Goal: Task Accomplishment & Management: Manage account settings

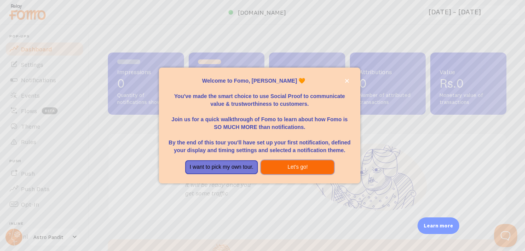
click at [296, 173] on button "Let's go!" at bounding box center [297, 168] width 73 height 14
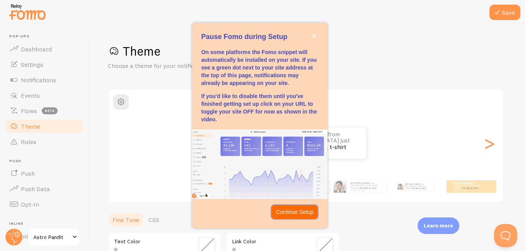
click at [291, 215] on p "Continue Setup" at bounding box center [295, 213] width 38 height 8
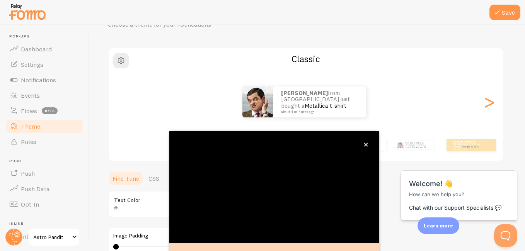
scroll to position [82, 0]
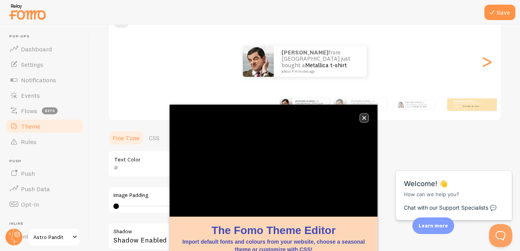
click at [364, 117] on icon "close," at bounding box center [364, 118] width 4 height 4
click at [362, 118] on icon "close," at bounding box center [364, 118] width 4 height 4
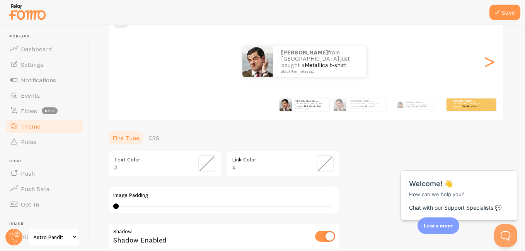
click at [467, 108] on small "about 4 minutes ago" at bounding box center [468, 109] width 30 height 2
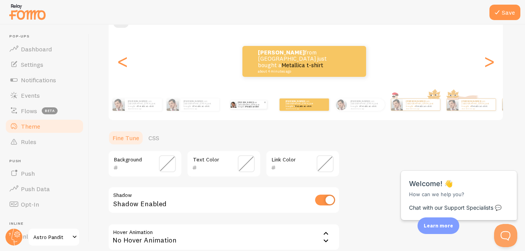
click at [248, 107] on p "Anjan from India just bought a Metallica t-shirt about 4 minutes ago" at bounding box center [251, 105] width 26 height 9
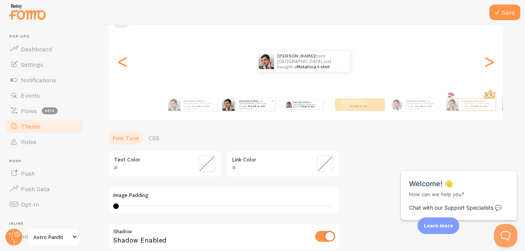
click at [243, 108] on small "about 4 minutes ago" at bounding box center [255, 109] width 32 height 2
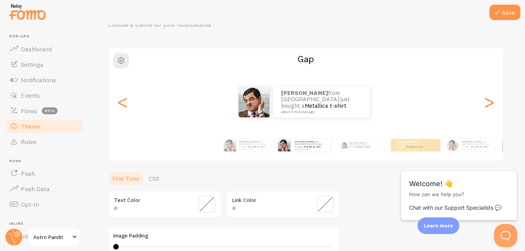
scroll to position [0, 0]
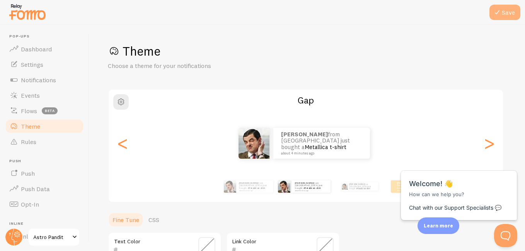
click at [509, 11] on button "Save" at bounding box center [505, 12] width 31 height 15
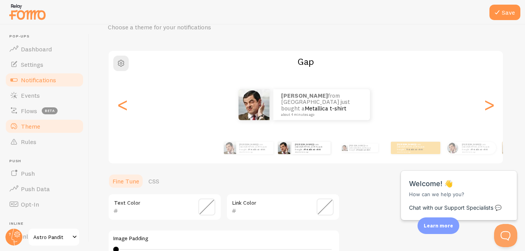
click at [47, 77] on span "Notifications" at bounding box center [38, 80] width 35 height 8
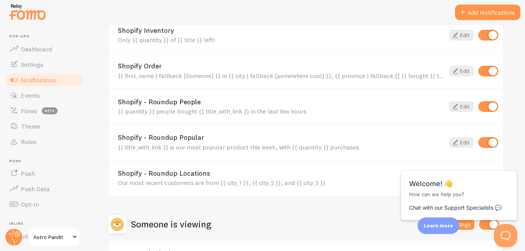
scroll to position [372, 0]
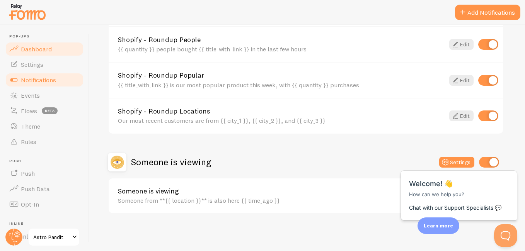
click at [36, 51] on span "Dashboard" at bounding box center [36, 49] width 31 height 8
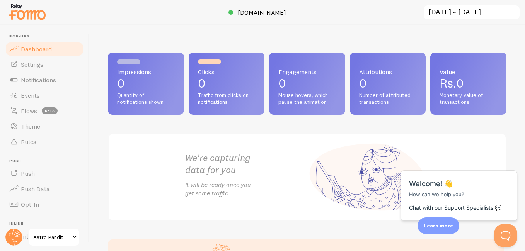
scroll to position [66, 0]
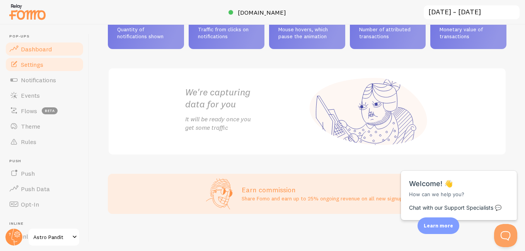
click at [34, 66] on span "Settings" at bounding box center [32, 65] width 22 height 8
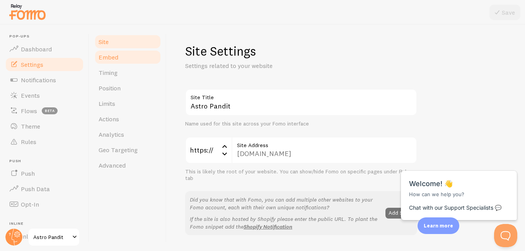
click at [125, 59] on link "Embed" at bounding box center [128, 57] width 68 height 15
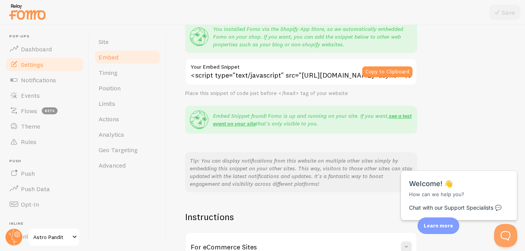
scroll to position [164, 0]
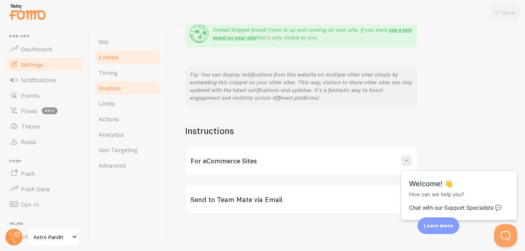
click at [120, 82] on link "Position" at bounding box center [128, 87] width 68 height 15
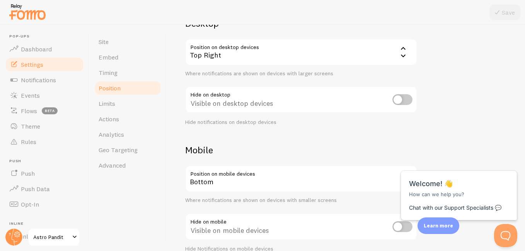
scroll to position [33, 0]
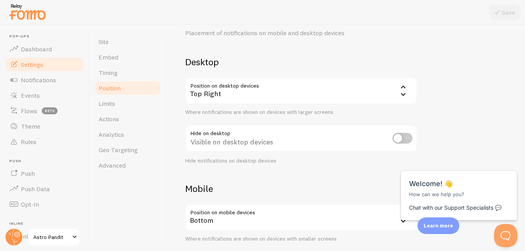
click at [228, 92] on div "Top Right" at bounding box center [301, 90] width 232 height 27
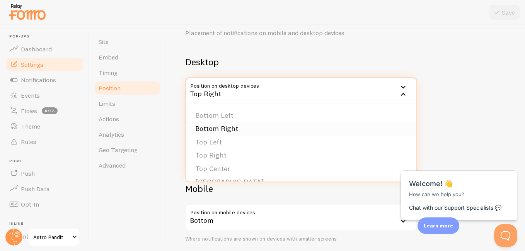
click at [230, 133] on li "Bottom Right" at bounding box center [301, 129] width 231 height 14
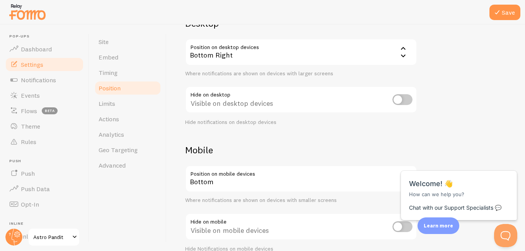
scroll to position [110, 0]
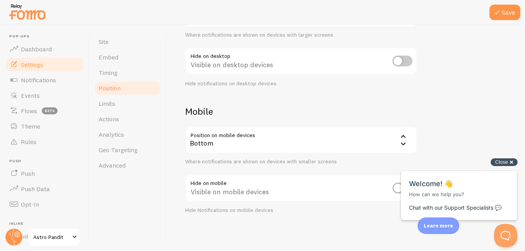
click at [510, 162] on div "Close cross-small" at bounding box center [504, 163] width 27 height 8
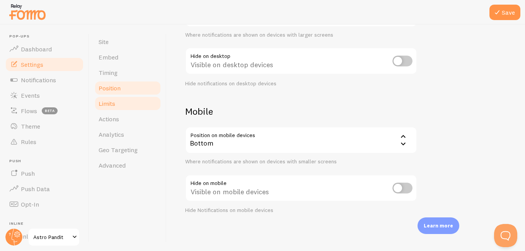
click at [121, 104] on link "Limits" at bounding box center [128, 103] width 68 height 15
click at [501, 14] on icon at bounding box center [497, 12] width 9 height 9
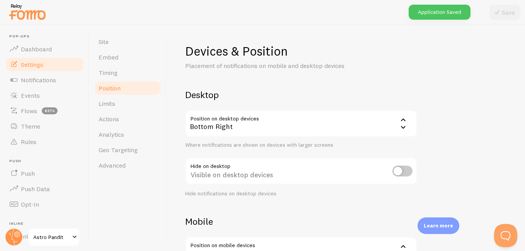
scroll to position [39, 0]
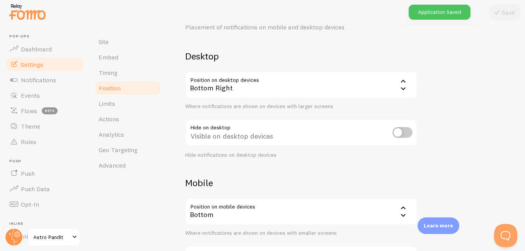
click at [197, 84] on div "Bottom Right" at bounding box center [301, 85] width 232 height 27
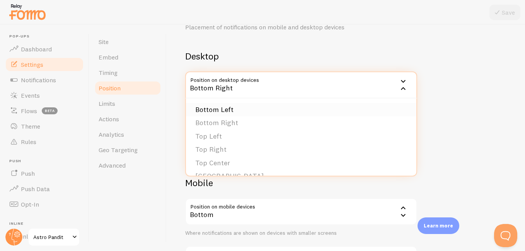
click at [224, 111] on li "Bottom Left" at bounding box center [301, 110] width 231 height 14
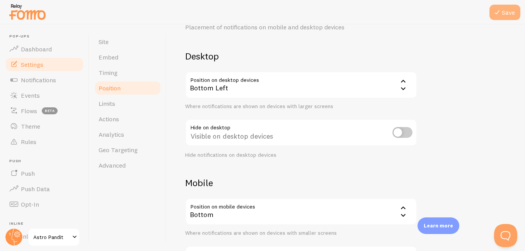
click at [496, 17] on button "Save" at bounding box center [505, 12] width 31 height 15
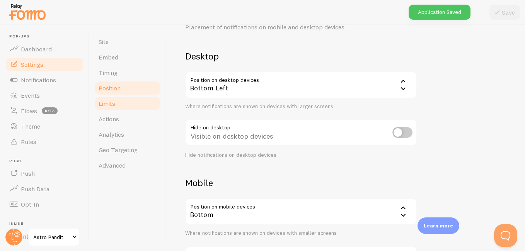
click at [109, 107] on span "Limits" at bounding box center [107, 104] width 17 height 8
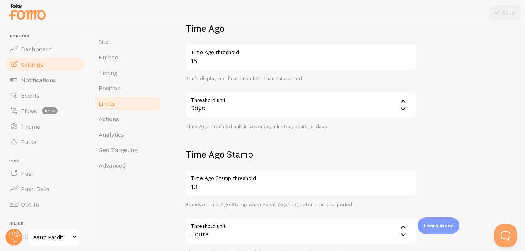
scroll to position [232, 0]
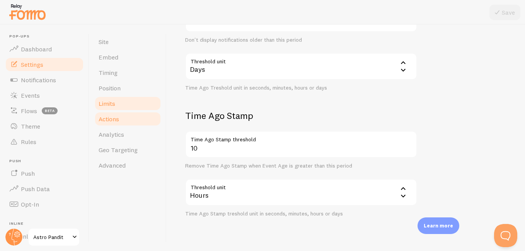
click at [123, 121] on link "Actions" at bounding box center [128, 118] width 68 height 15
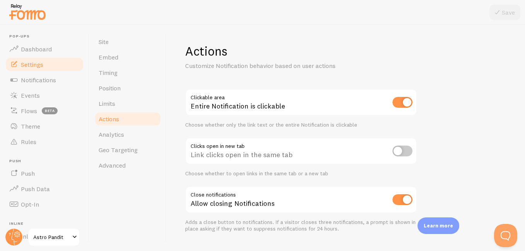
scroll to position [19, 0]
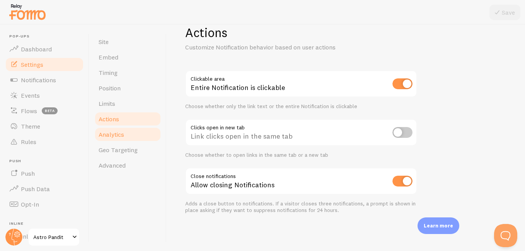
click at [125, 128] on link "Analytics" at bounding box center [128, 134] width 68 height 15
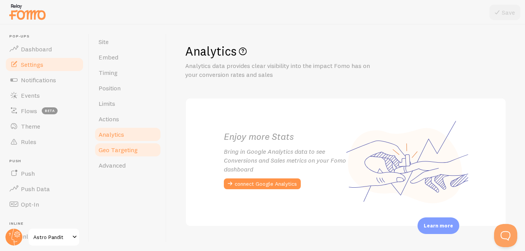
click at [118, 152] on span "Geo Targeting" at bounding box center [118, 150] width 39 height 8
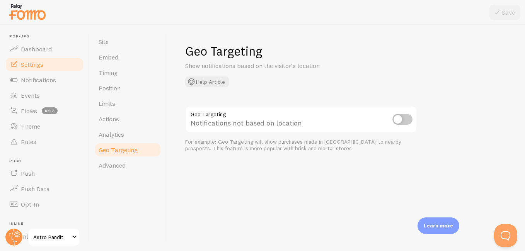
click at [404, 121] on input "checkbox" at bounding box center [403, 119] width 20 height 11
checkbox input "true"
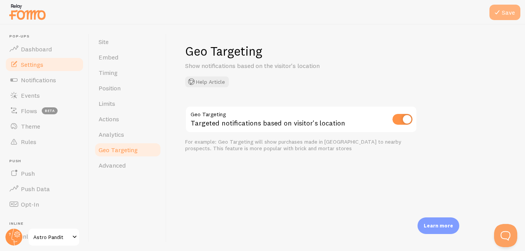
click at [509, 15] on button "Save" at bounding box center [505, 12] width 31 height 15
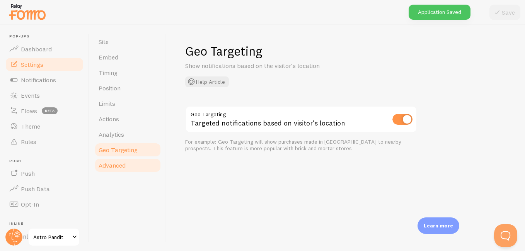
click at [117, 167] on span "Advanced" at bounding box center [112, 166] width 27 height 8
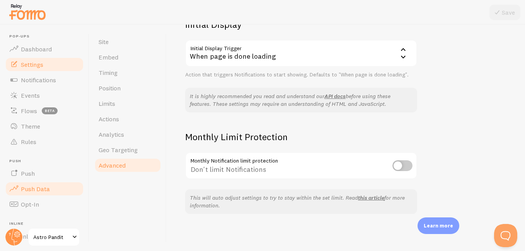
scroll to position [39, 0]
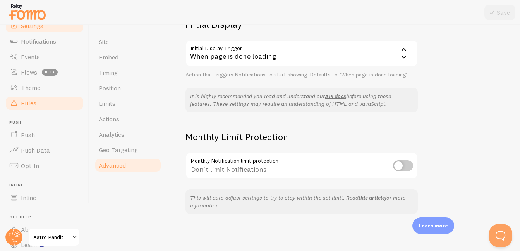
click at [44, 104] on link "Rules" at bounding box center [45, 103] width 80 height 15
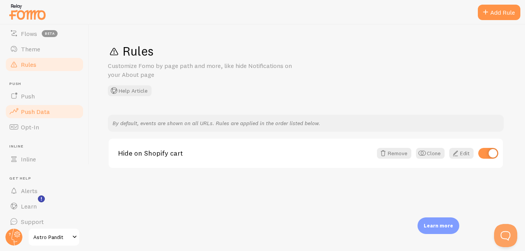
scroll to position [84, 0]
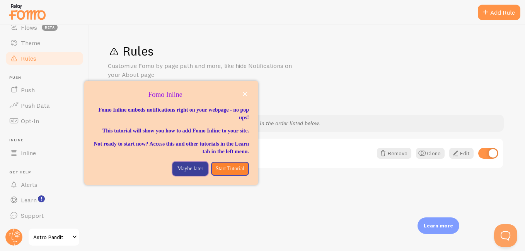
click at [190, 173] on p "Maybe later" at bounding box center [190, 169] width 26 height 8
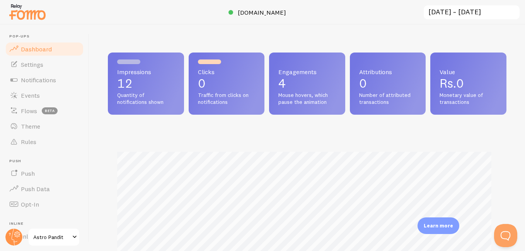
scroll to position [386649, 386459]
click at [56, 80] on span "Notifications" at bounding box center [38, 80] width 35 height 8
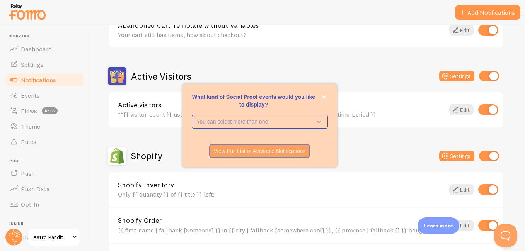
scroll to position [232, 0]
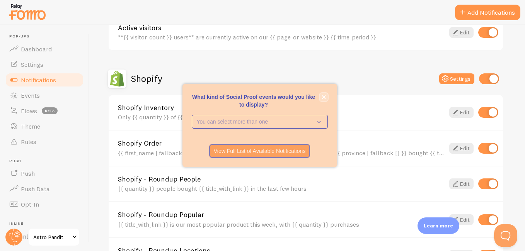
click at [327, 94] on button "close," at bounding box center [324, 97] width 8 height 8
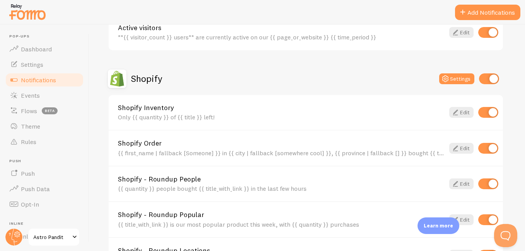
click at [485, 114] on input "checkbox" at bounding box center [489, 112] width 20 height 11
checkbox input "false"
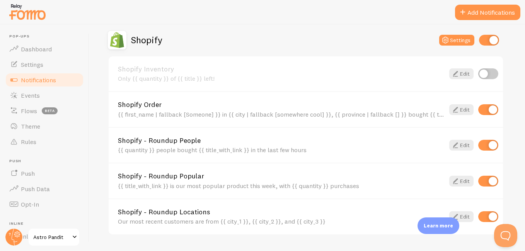
scroll to position [309, 0]
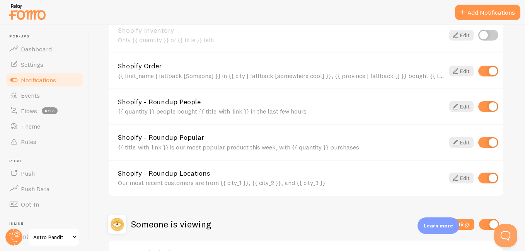
click at [490, 181] on input "checkbox" at bounding box center [489, 178] width 20 height 11
checkbox input "false"
drag, startPoint x: 492, startPoint y: 145, endPoint x: 492, endPoint y: 141, distance: 4.3
click at [492, 145] on input "checkbox" at bounding box center [489, 142] width 20 height 11
checkbox input "false"
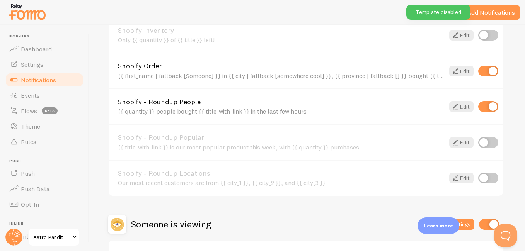
click at [489, 107] on input "checkbox" at bounding box center [489, 106] width 20 height 11
checkbox input "false"
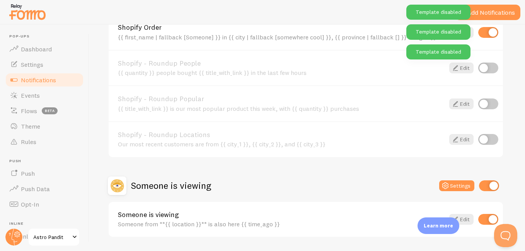
scroll to position [372, 0]
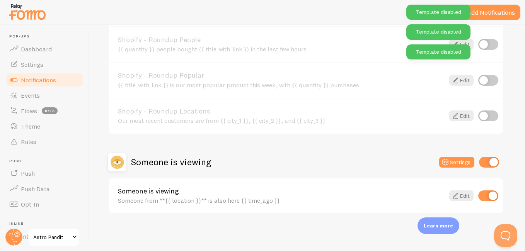
click at [490, 163] on input "checkbox" at bounding box center [489, 162] width 20 height 11
checkbox input "false"
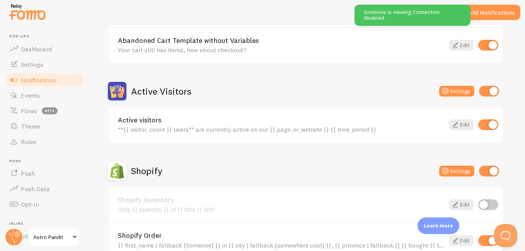
scroll to position [62, 0]
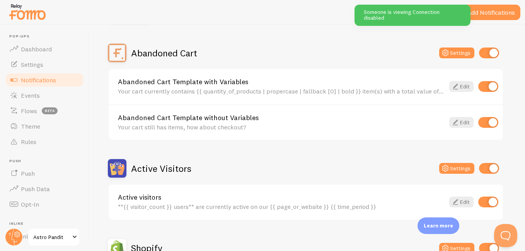
click at [486, 167] on input "checkbox" at bounding box center [489, 168] width 20 height 11
checkbox input "false"
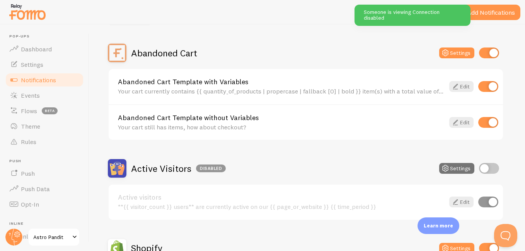
scroll to position [24, 0]
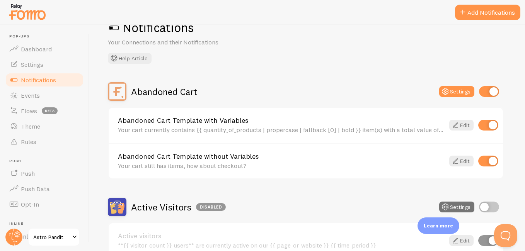
click at [487, 94] on input "checkbox" at bounding box center [489, 91] width 20 height 11
checkbox input "false"
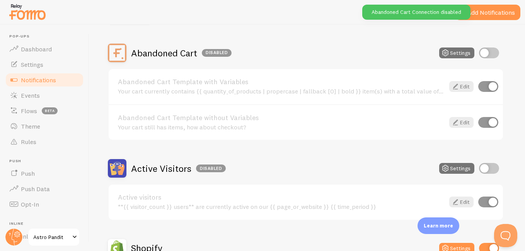
scroll to position [0, 0]
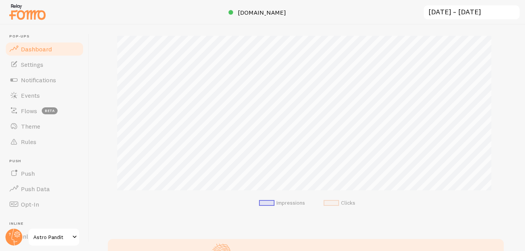
scroll to position [181, 0]
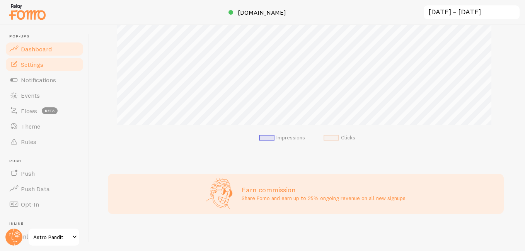
click at [52, 63] on link "Settings" at bounding box center [45, 64] width 80 height 15
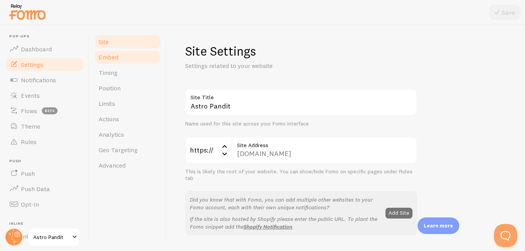
click at [128, 55] on link "Embed" at bounding box center [128, 57] width 68 height 15
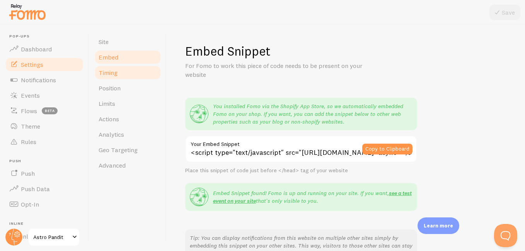
click at [126, 69] on link "Timing" at bounding box center [128, 72] width 68 height 15
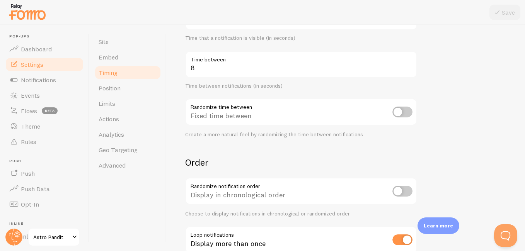
scroll to position [193, 0]
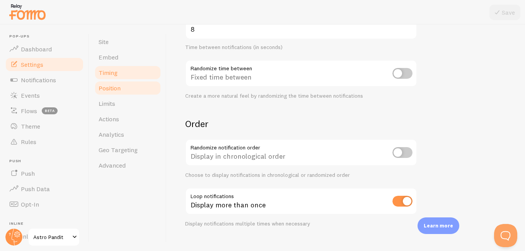
click at [113, 94] on link "Position" at bounding box center [128, 87] width 68 height 15
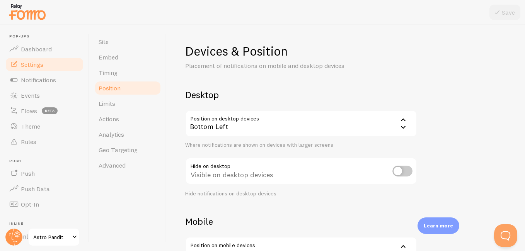
scroll to position [39, 0]
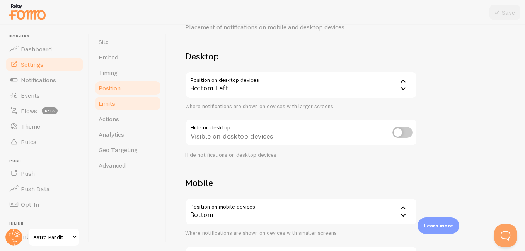
click at [125, 108] on link "Limits" at bounding box center [128, 103] width 68 height 15
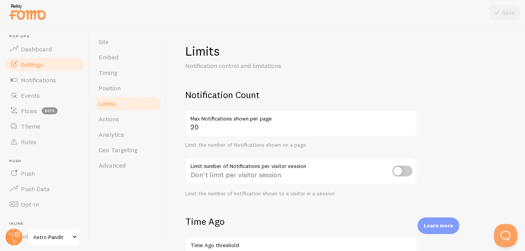
click at [400, 174] on input "checkbox" at bounding box center [403, 171] width 20 height 11
checkbox input "true"
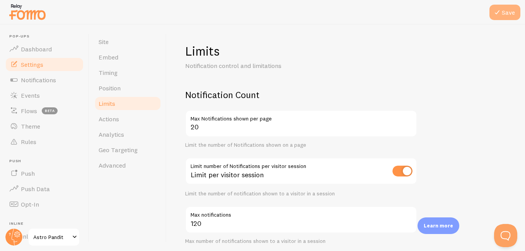
click at [512, 10] on button "Save" at bounding box center [505, 12] width 31 height 15
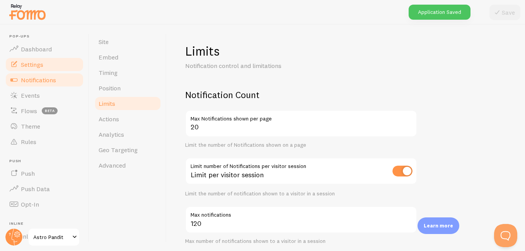
click at [37, 79] on span "Notifications" at bounding box center [38, 80] width 35 height 8
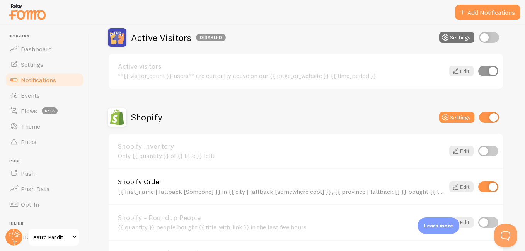
scroll to position [232, 0]
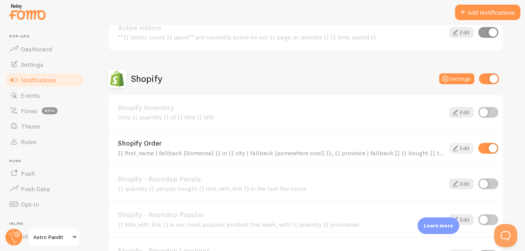
click at [456, 150] on icon at bounding box center [455, 148] width 9 height 9
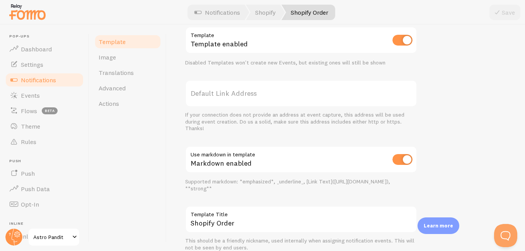
scroll to position [342, 0]
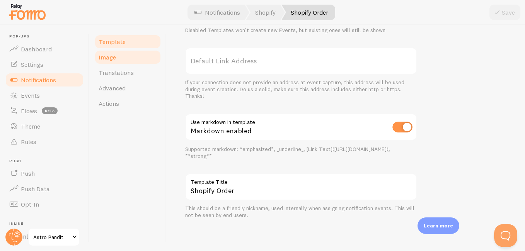
click at [129, 57] on link "Image" at bounding box center [128, 57] width 68 height 15
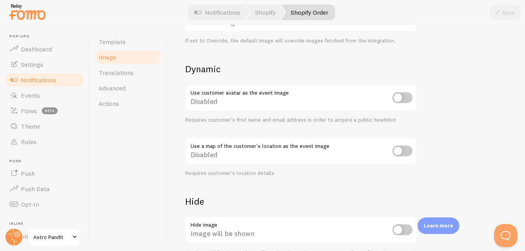
scroll to position [358, 0]
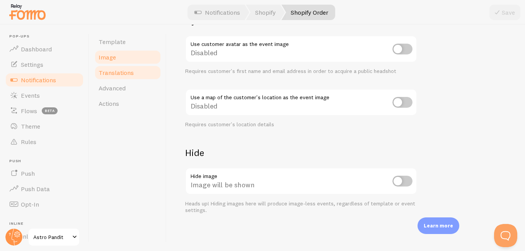
click at [113, 80] on link "Translations" at bounding box center [128, 72] width 68 height 15
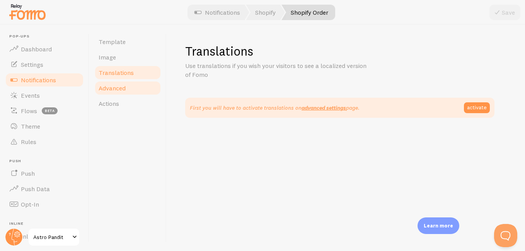
click at [118, 85] on span "Advanced" at bounding box center [112, 88] width 27 height 8
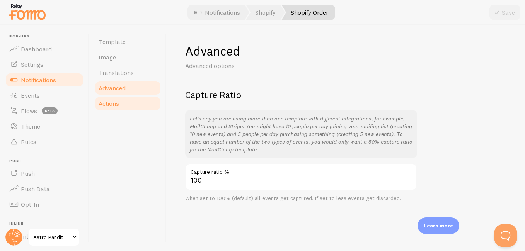
click at [128, 103] on link "Actions" at bounding box center [128, 103] width 68 height 15
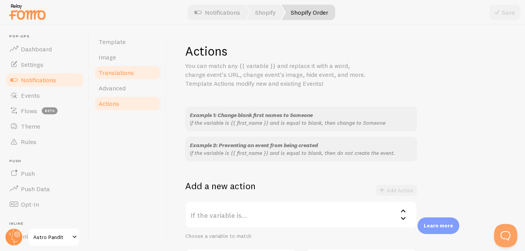
click at [121, 67] on link "Translations" at bounding box center [128, 72] width 68 height 15
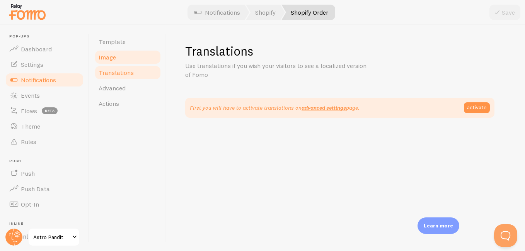
click at [120, 50] on link "Image" at bounding box center [128, 57] width 68 height 15
